Goal: Task Accomplishment & Management: Manage account settings

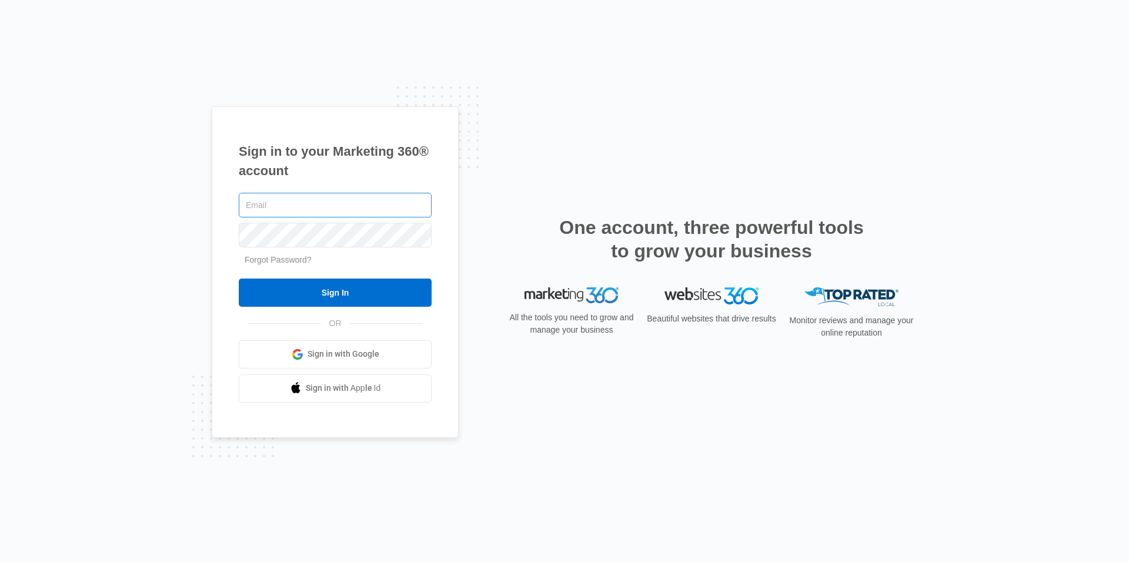
click at [346, 202] on input "text" at bounding box center [335, 205] width 193 height 25
type input "[EMAIL_ADDRESS][DOMAIN_NAME]"
click at [239, 279] on input "Sign In" at bounding box center [335, 293] width 193 height 28
